Goal: Transaction & Acquisition: Purchase product/service

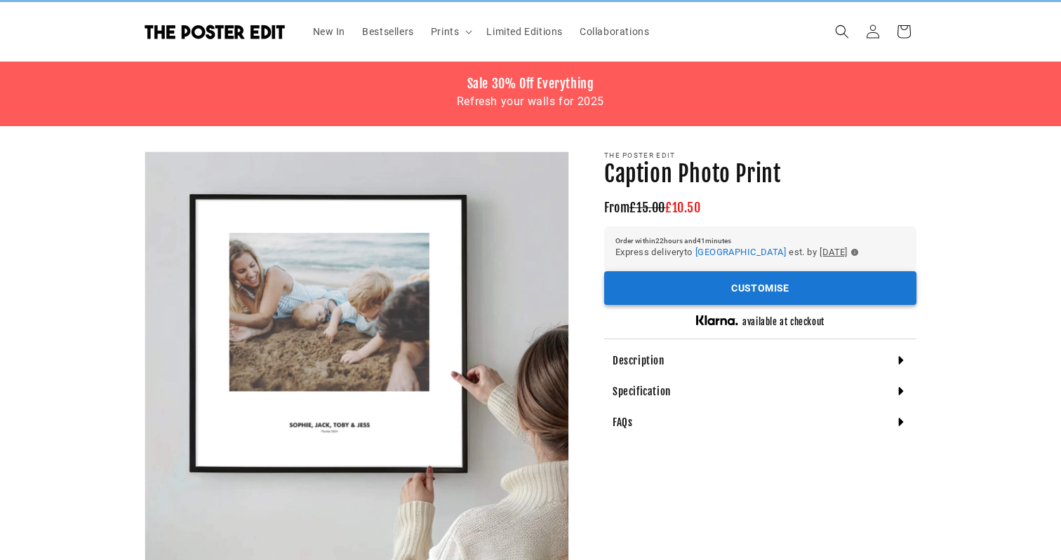
scroll to position [28, 0]
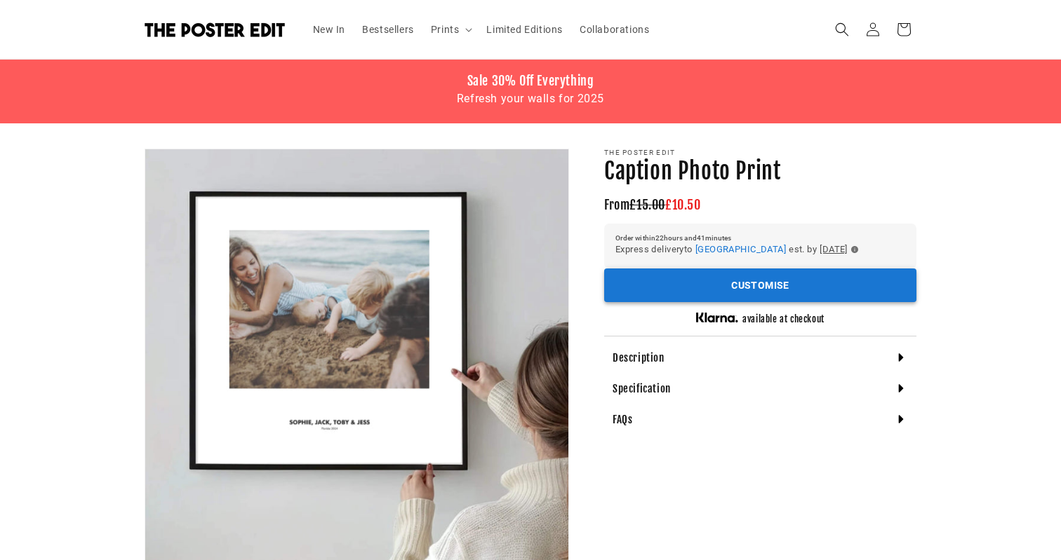
click at [797, 280] on button "Customise" at bounding box center [760, 286] width 312 height 34
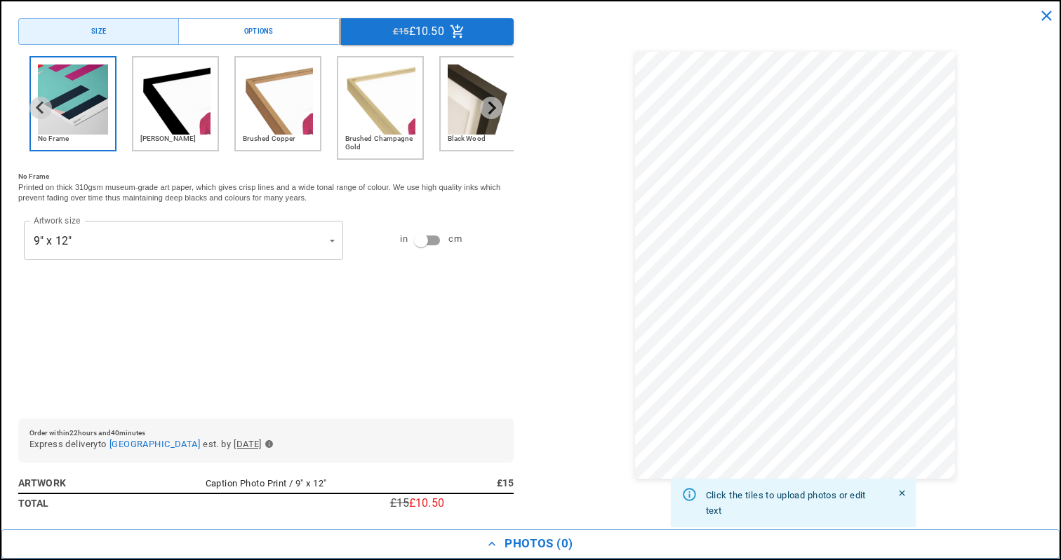
scroll to position [0, 547]
click at [163, 100] on img "2 of 6" at bounding box center [175, 100] width 70 height 70
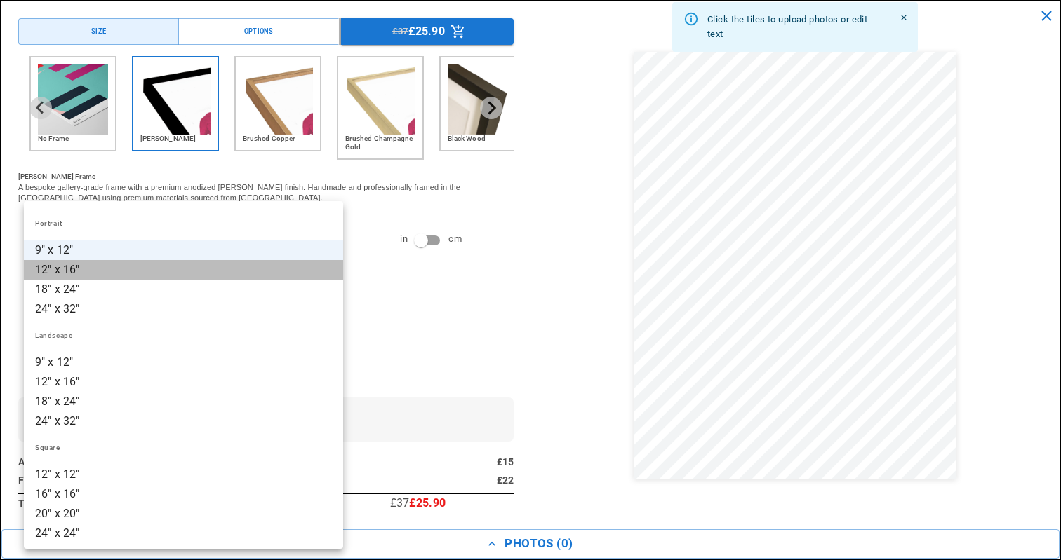
click at [126, 271] on li "12" x 16"" at bounding box center [183, 270] width 319 height 20
type input "*********"
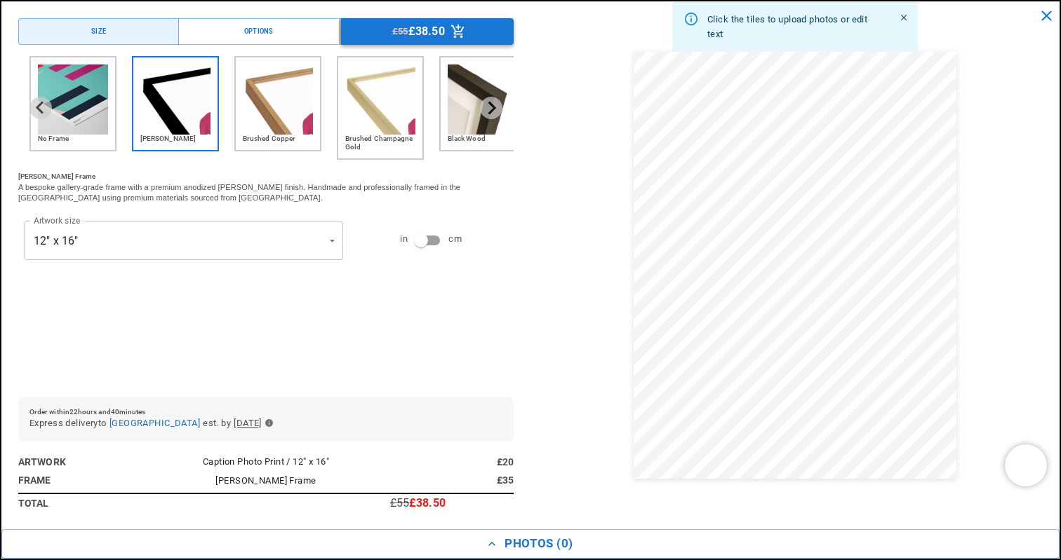
click at [451, 29] on icon "Menu buttons" at bounding box center [457, 31] width 15 height 15
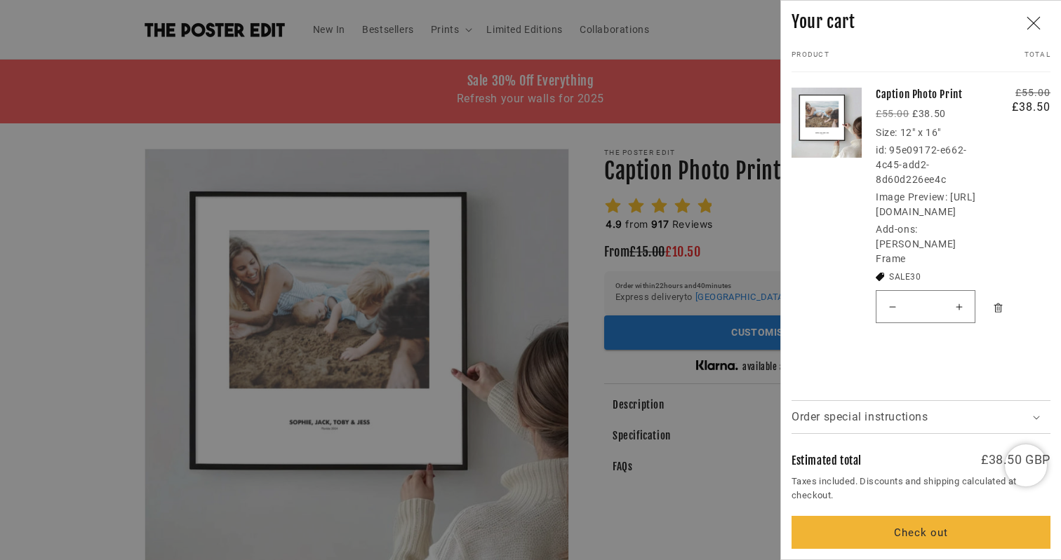
click at [603, 283] on div at bounding box center [530, 280] width 1061 height 560
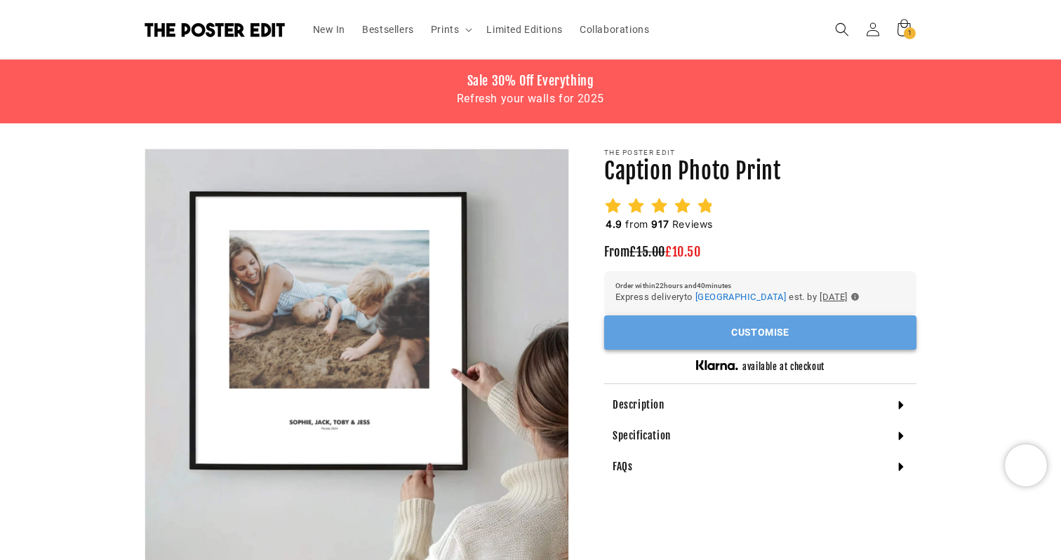
click at [695, 337] on button "Customise" at bounding box center [760, 333] width 312 height 34
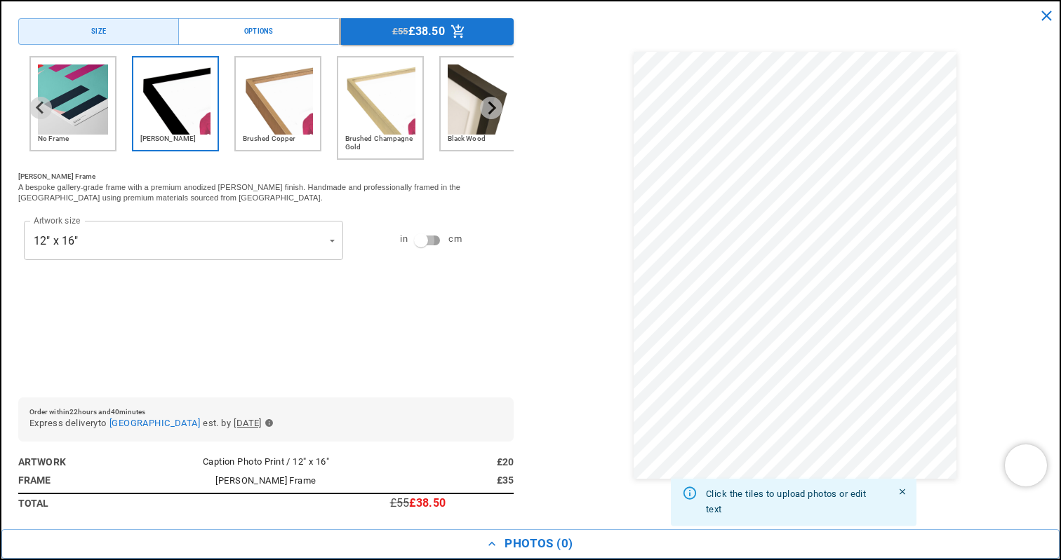
type input "**********"
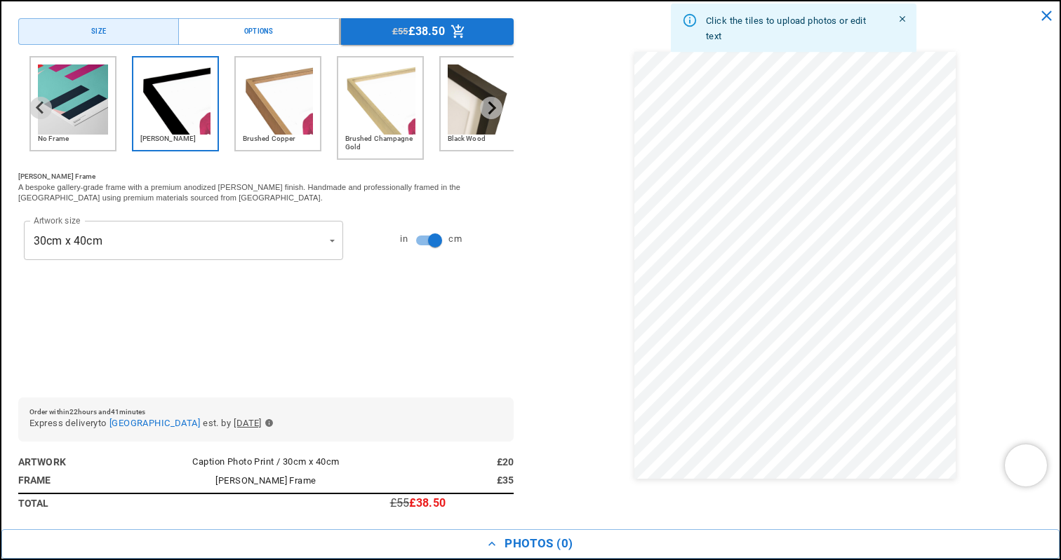
scroll to position [0, 274]
click at [93, 131] on img "1 of 6" at bounding box center [73, 100] width 70 height 70
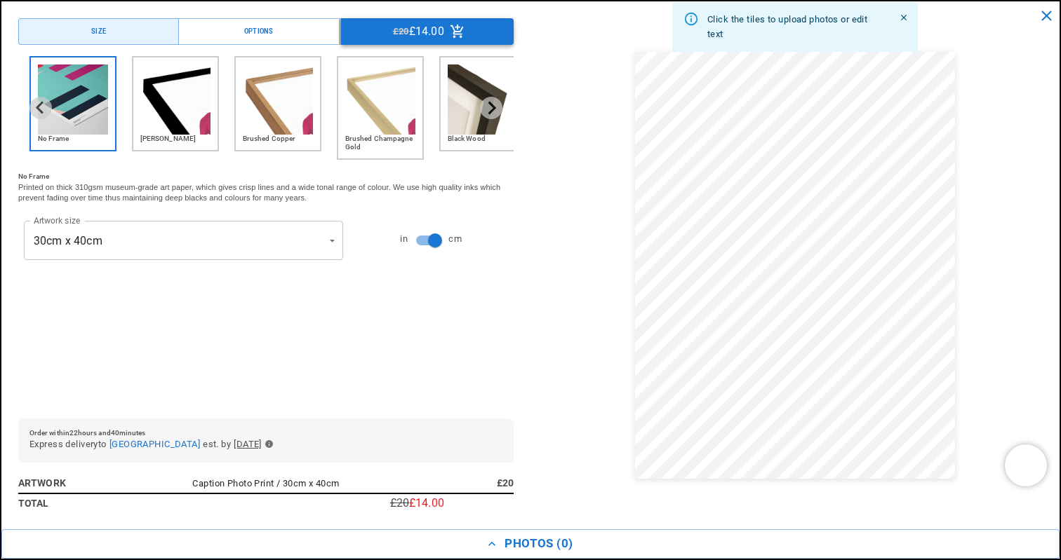
click at [492, 39] on button "£20 £14.00" at bounding box center [427, 31] width 173 height 27
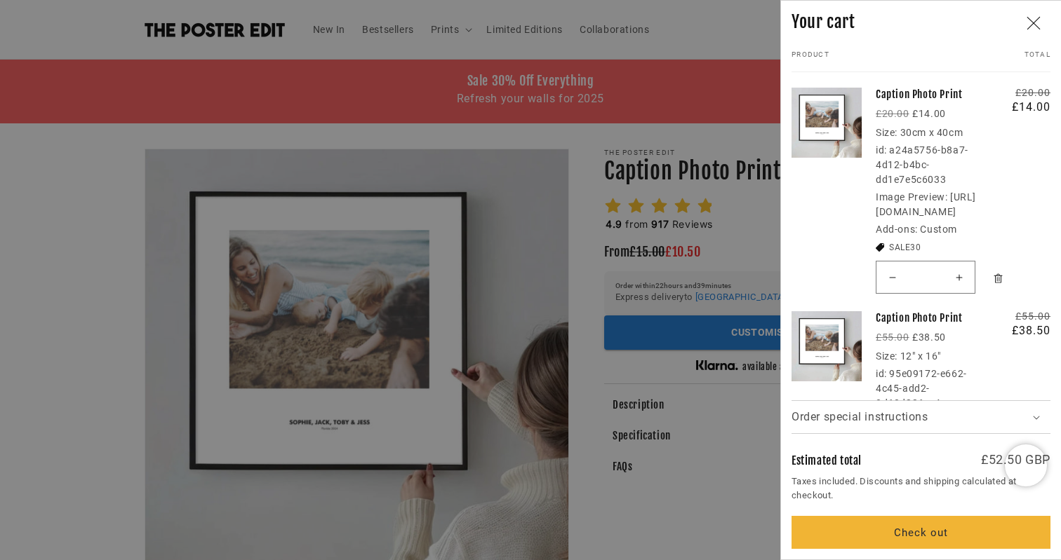
click at [740, 219] on div at bounding box center [530, 280] width 1061 height 560
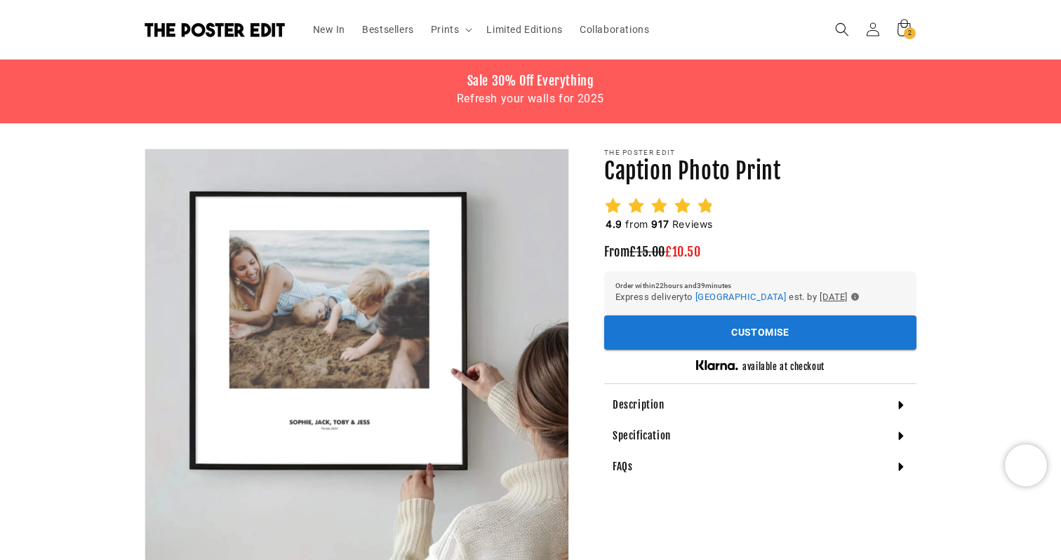
scroll to position [0, 547]
